Goal: Task Accomplishment & Management: Manage account settings

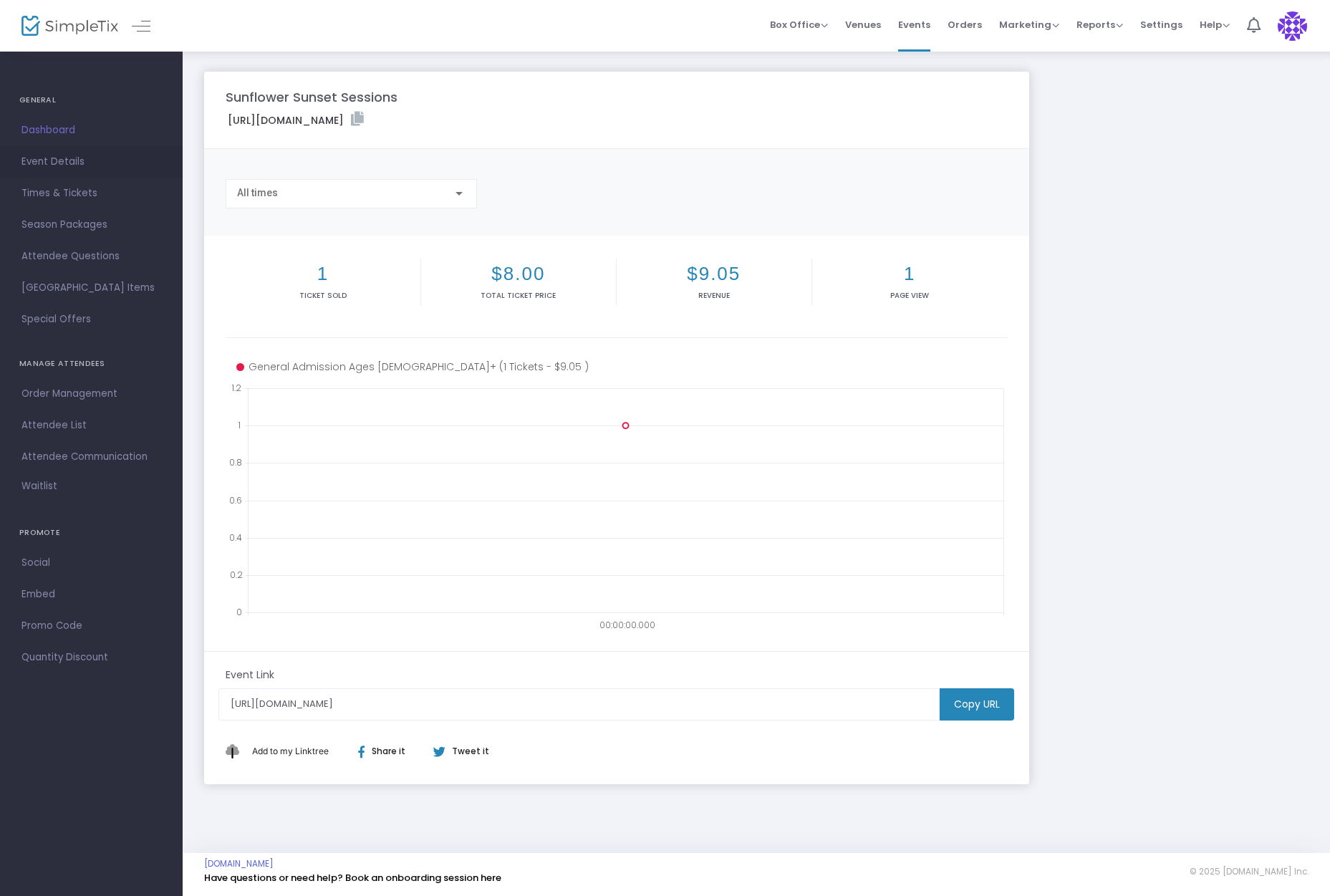
click at [86, 160] on span "Event Details" at bounding box center [91, 162] width 140 height 19
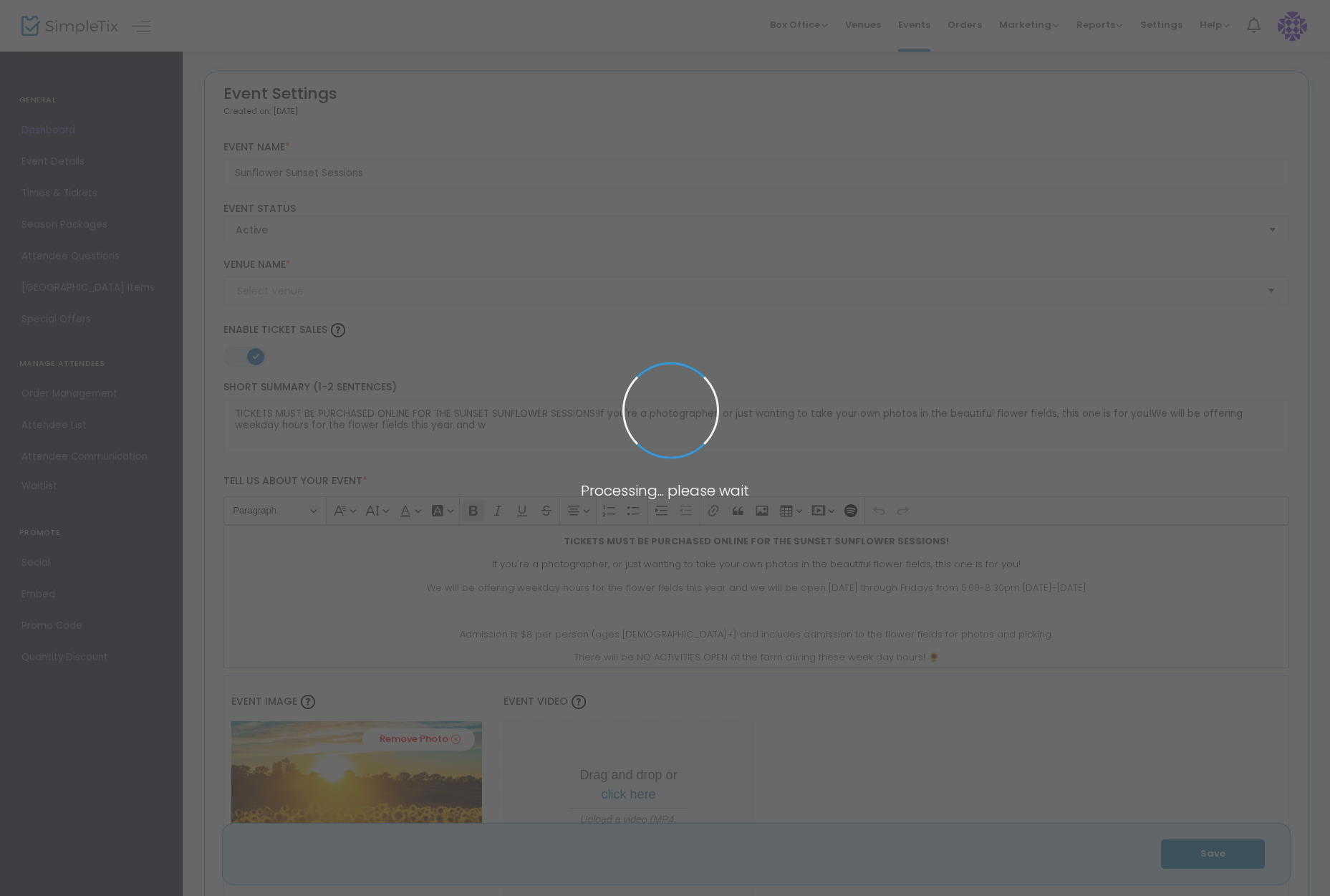
type input "Endless View Farms"
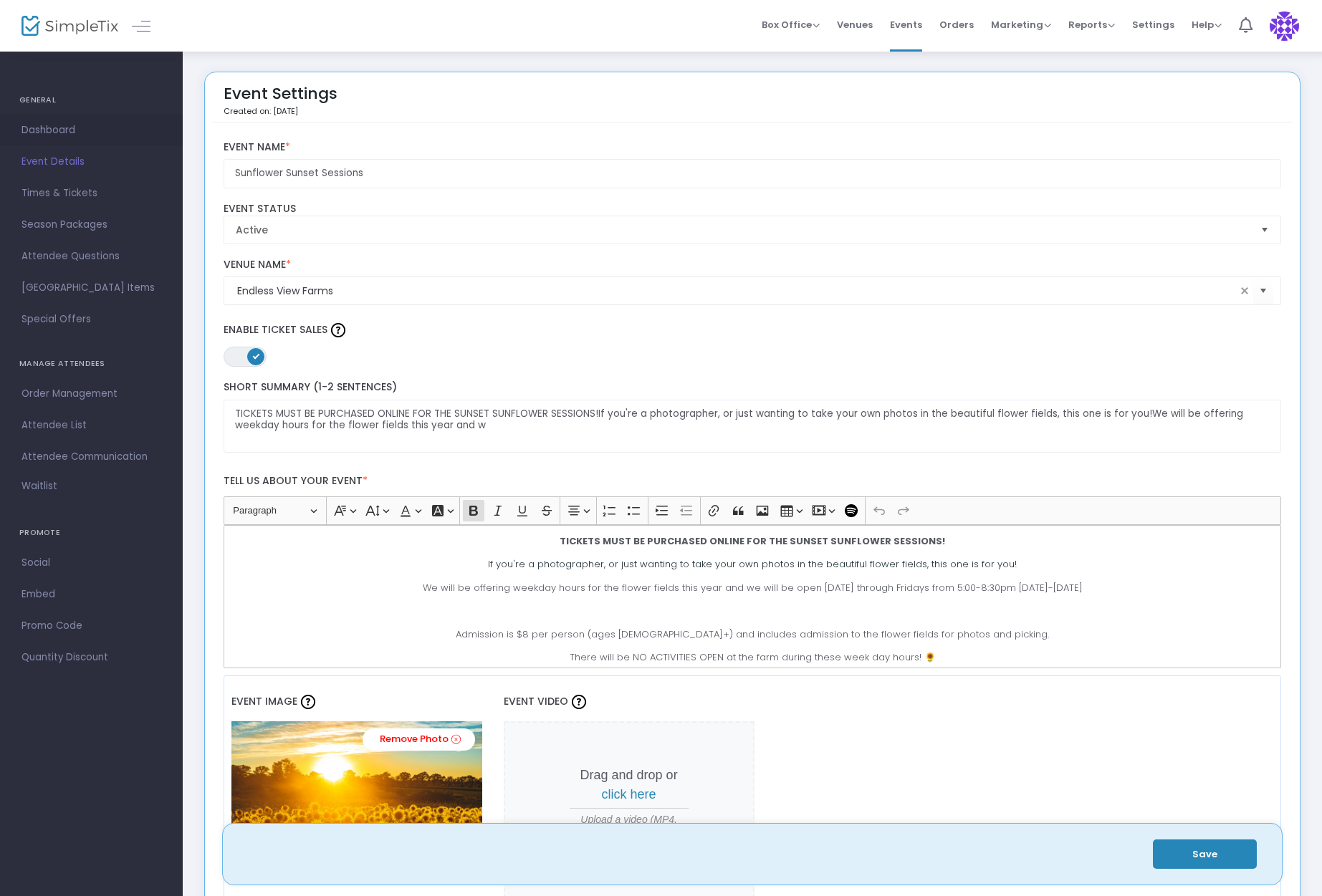
click at [91, 125] on span "Dashboard" at bounding box center [91, 130] width 140 height 19
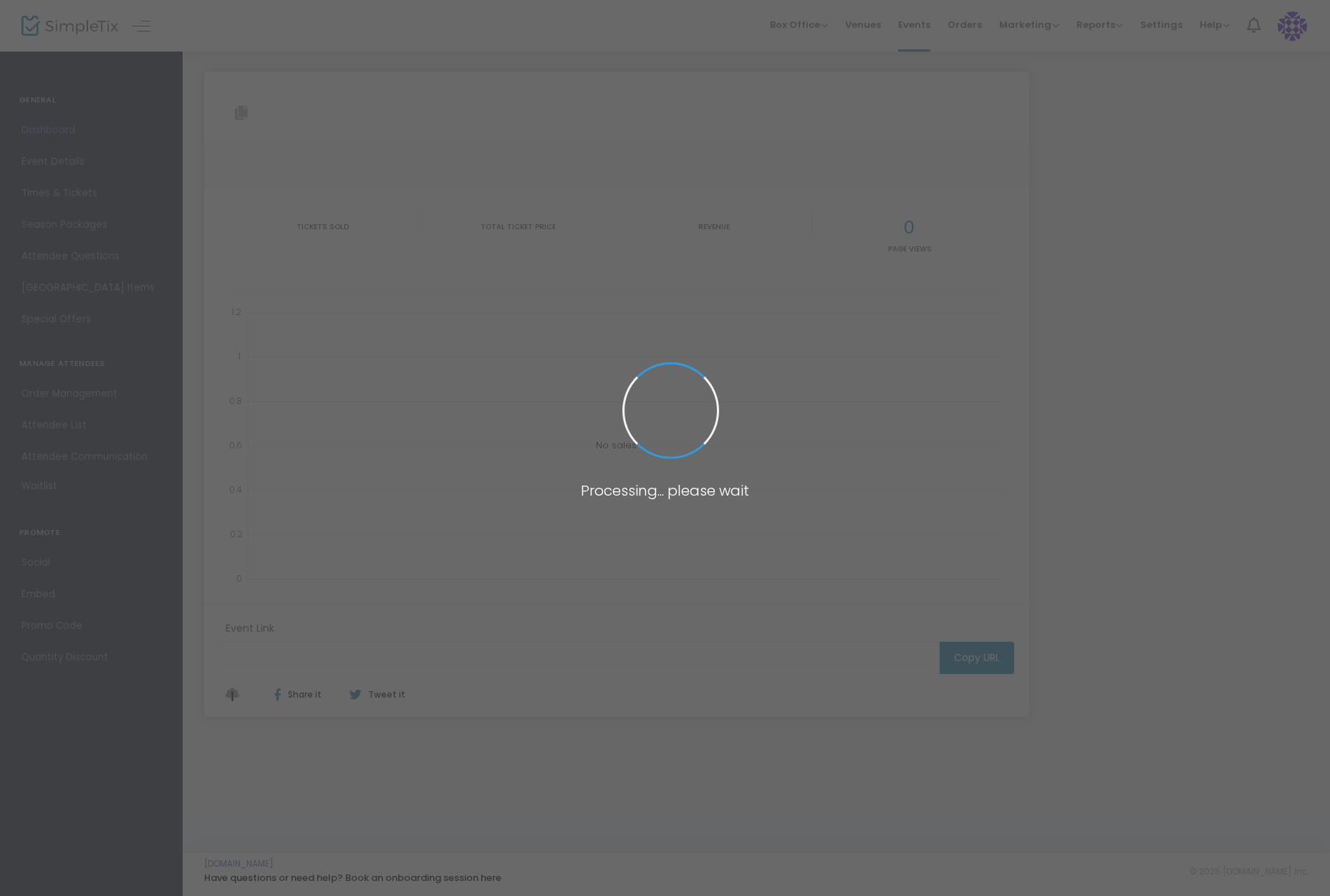
type input "[URL][DOMAIN_NAME]"
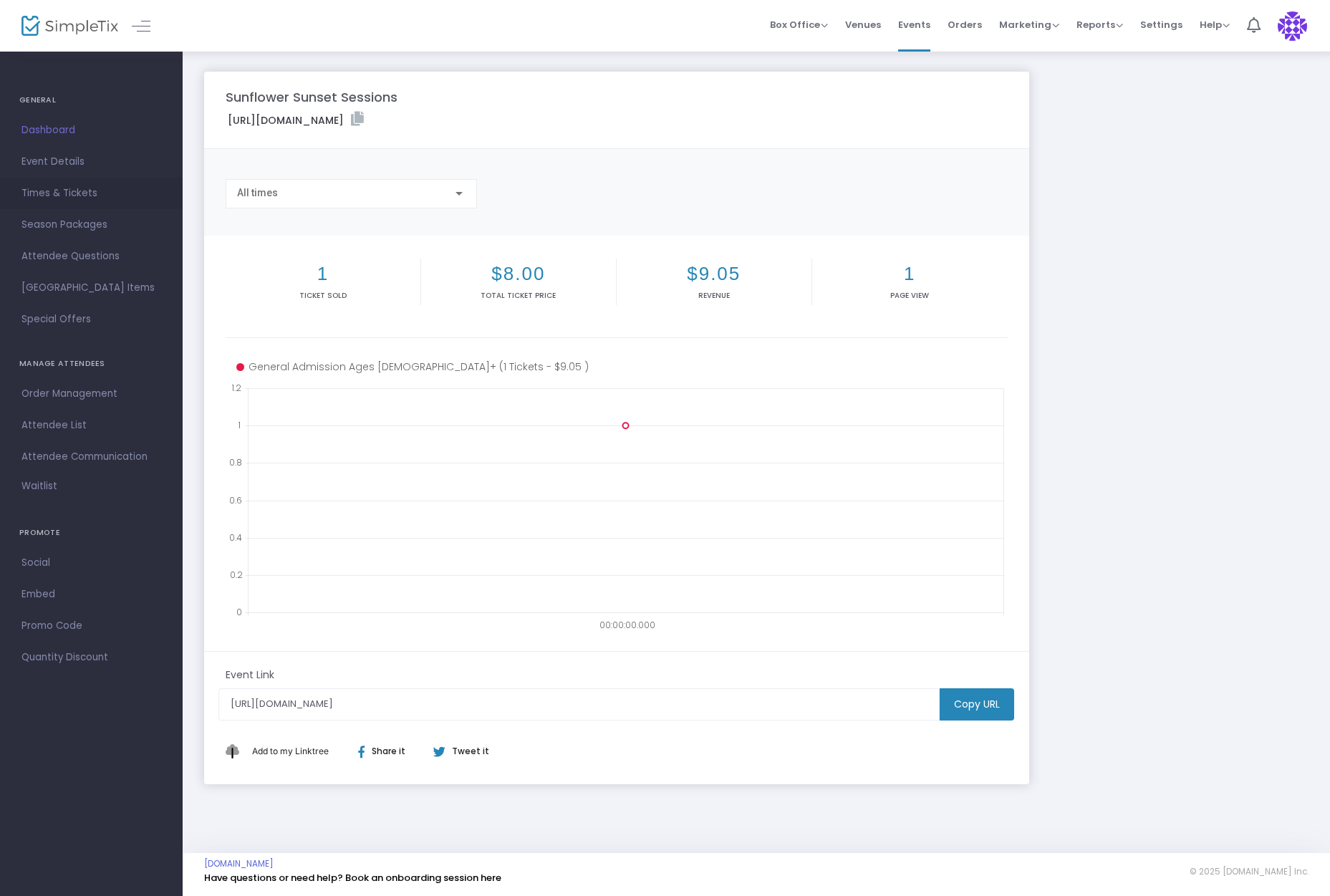
click at [68, 193] on span "Times & Tickets" at bounding box center [91, 194] width 140 height 19
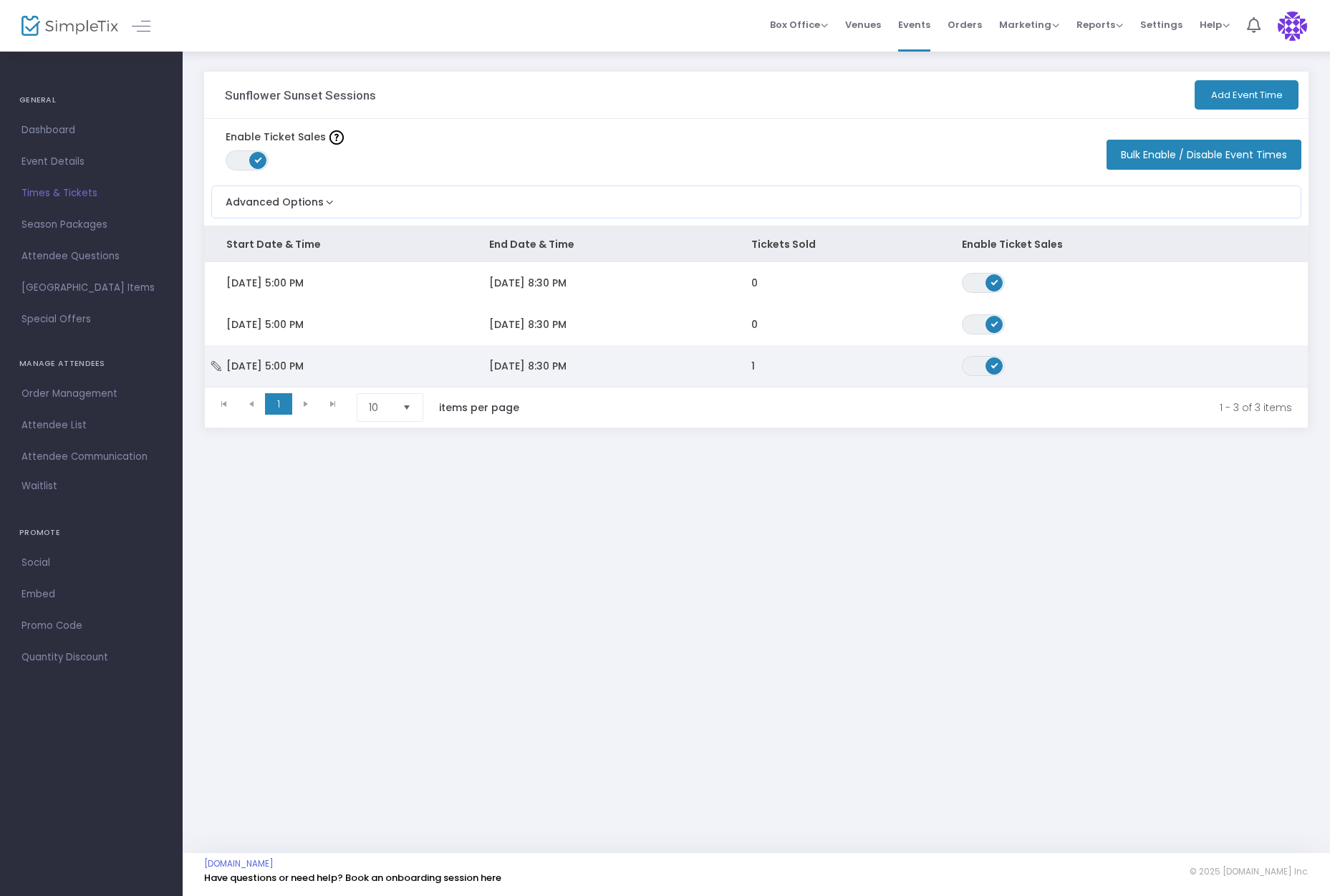
click at [566, 365] on span "[DATE] 8:30 PM" at bounding box center [528, 366] width 77 height 14
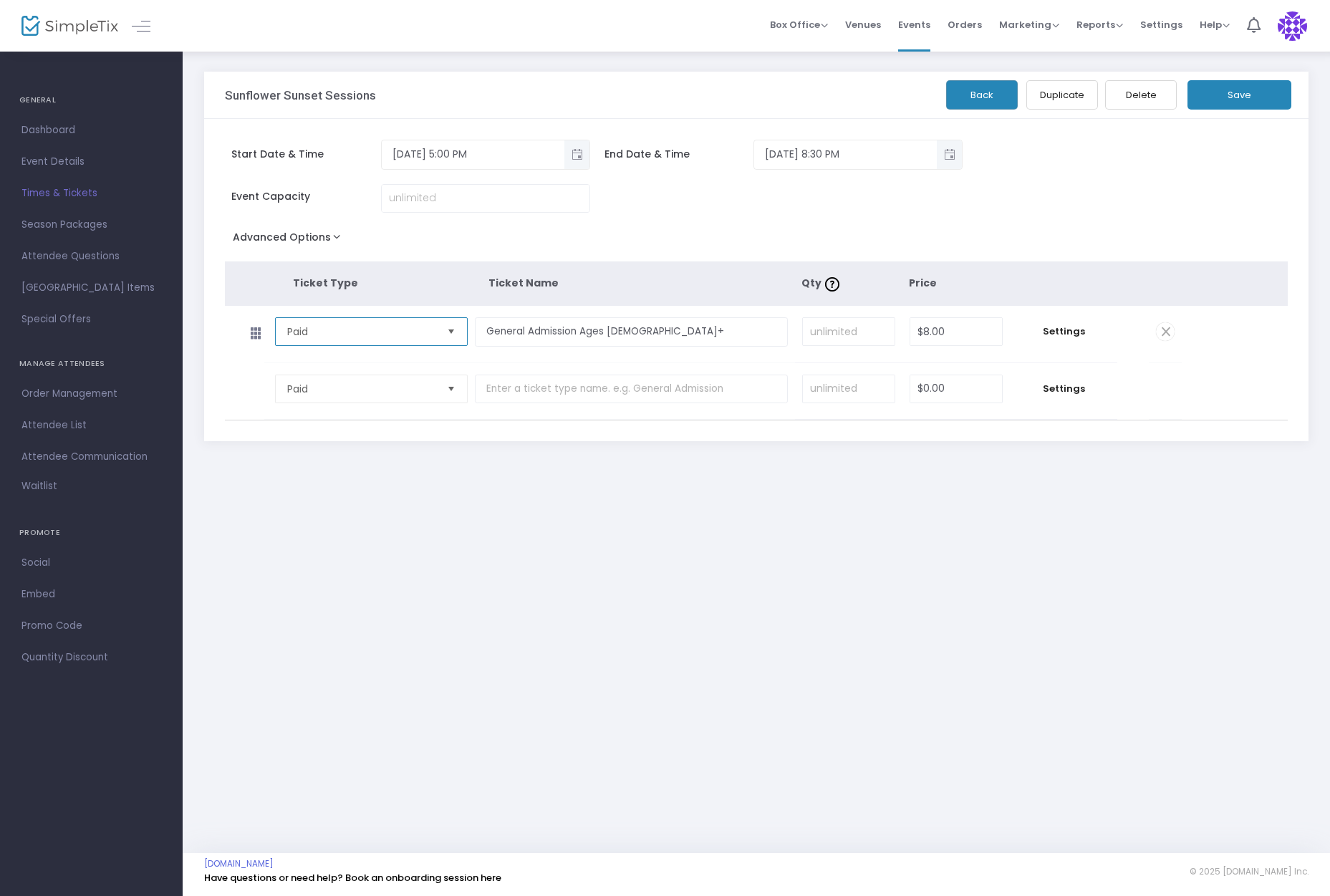
click at [319, 332] on span "Paid" at bounding box center [361, 332] width 148 height 14
click at [1008, 68] on div "Sunflower Sunset Sessions Back Duplicate Delete Save Start Date & Time [DATE] 5…" at bounding box center [756, 281] width 1147 height 462
click at [977, 103] on button "Back" at bounding box center [982, 94] width 72 height 30
